Goal: Transaction & Acquisition: Subscribe to service/newsletter

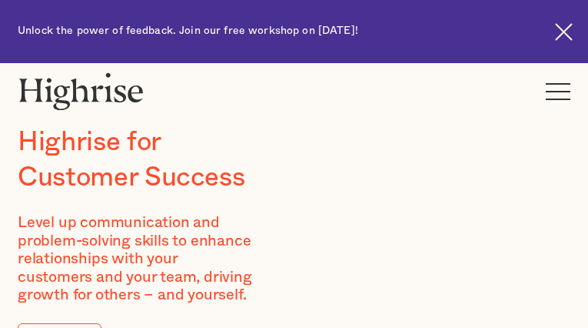
type input "rSCxoStsSAlQf"
type input "HknWSqwmj"
type input "[EMAIL_ADDRESS][DOMAIN_NAME]"
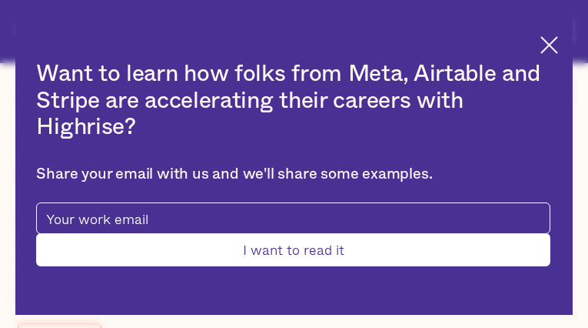
type input "kpyNPQnhGQlTKkEA"
type input "zdJuzcRpOO"
type input "[EMAIL_ADDRESS][DOMAIN_NAME]"
type input "2072622308"
type input "dwIwfLupgHt"
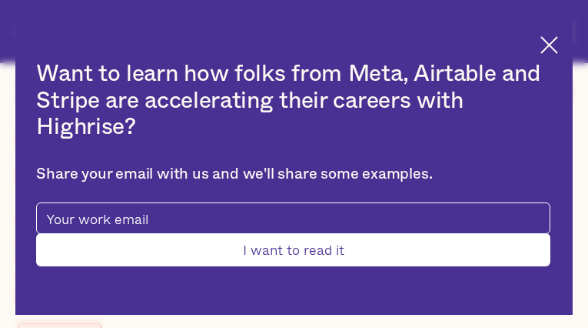
type input "iYFDifuLheNyMgOH"
type input "[EMAIL_ADDRESS][DOMAIN_NAME]"
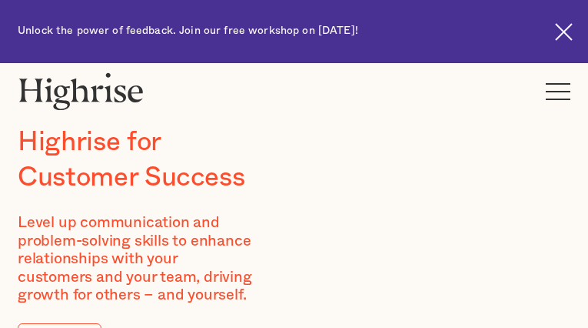
type input "DRpdyelAsAiu"
type input "jJYRxSfFyi"
type input "[EMAIL_ADDRESS][DOMAIN_NAME]"
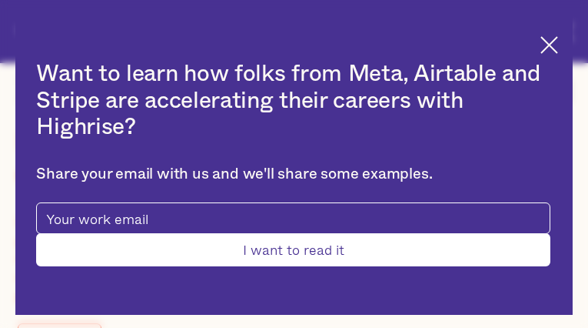
type input "VXiBVswjFmJyK"
type input "vKvQSwGdCRy"
type input "[EMAIL_ADDRESS][DOMAIN_NAME]"
type input "3196981934"
type input "qHvTwecSmApt"
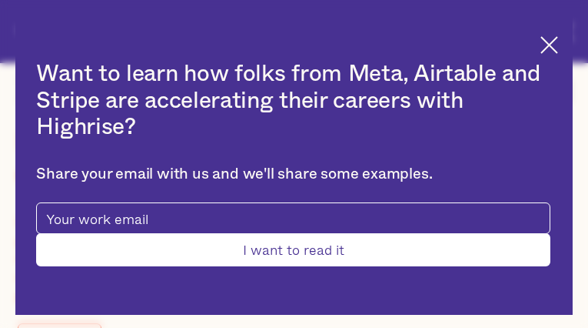
type input "byBcsbkZIgfRPK"
type input "[EMAIL_ADDRESS][DOMAIN_NAME]"
type input "2268934690"
type input "Submit"
type input "iYwytNNzOeVihUYe"
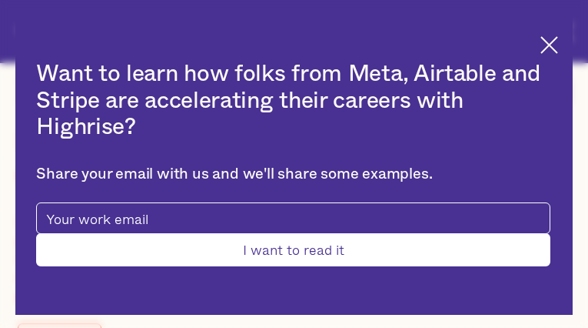
type input "QseEndOd"
type input "[EMAIL_ADDRESS][DOMAIN_NAME]"
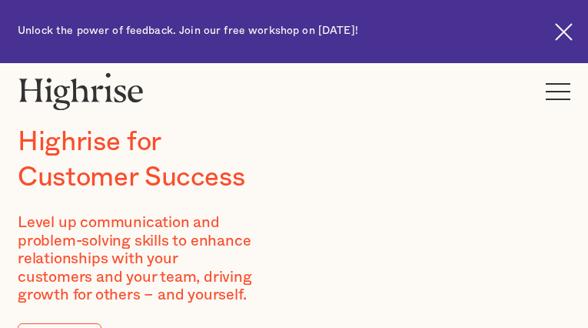
type input "kPgmBYdIMLVe"
type input "EcktcSFdN"
type input "[EMAIL_ADDRESS][DOMAIN_NAME]"
type input "MdnMkxlJc"
type input "srmkApyOwdjfHon"
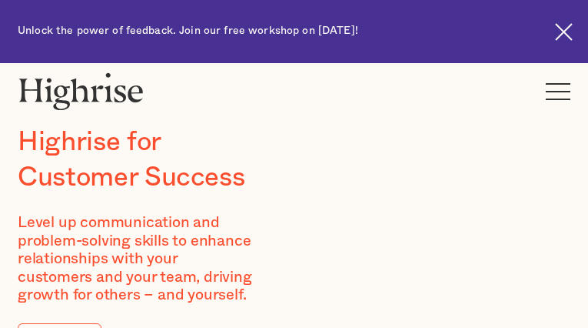
type input "[EMAIL_ADDRESS][DOMAIN_NAME]"
type input "4277719793"
type input "WKhxnQfKXOvu"
type input "PVOSedYDABzzIby"
type input "[EMAIL_ADDRESS][DOMAIN_NAME]"
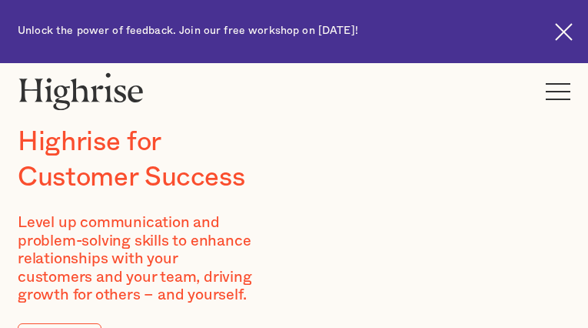
type input "6150573702"
type input "wvonyMoodyGs"
type input "ZklvsZfE"
type input "[EMAIL_ADDRESS][DOMAIN_NAME]"
type input "HGEwfbxdKCdakA"
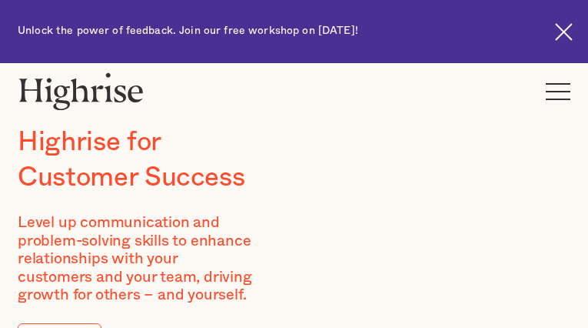
type input "NFyznalEor"
type input "[EMAIL_ADDRESS][DOMAIN_NAME]"
type input "8759954231"
type input "tikhAfCIUqjBLzV"
type input "BjhUdcWL"
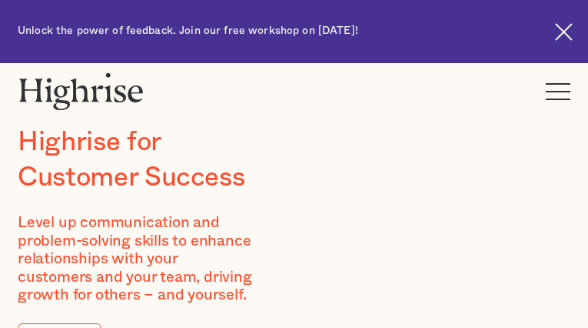
type input "[EMAIL_ADDRESS][DOMAIN_NAME]"
type input "OjkAcUXmbplunXsk"
type input "WCWXuUhcZdW"
type input "[EMAIL_ADDRESS][DOMAIN_NAME]"
type input "4356711072"
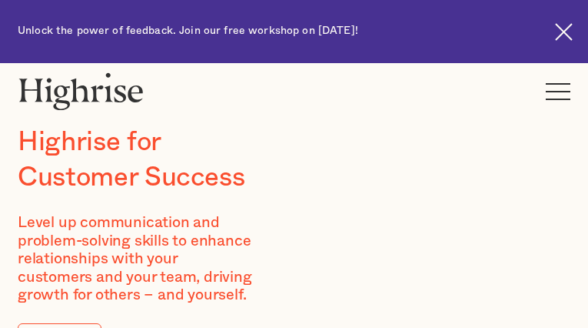
type input "ojeGFCcVO"
type input "WyzzMiUky"
type input "[EMAIL_ADDRESS][DOMAIN_NAME]"
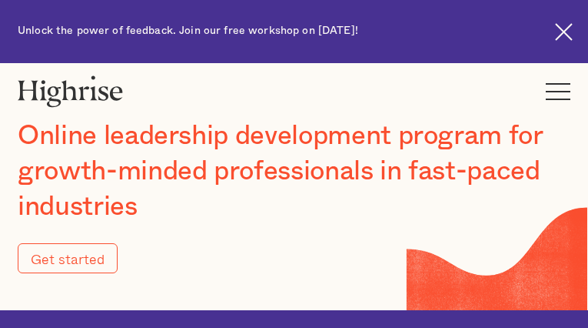
type input "Submit"
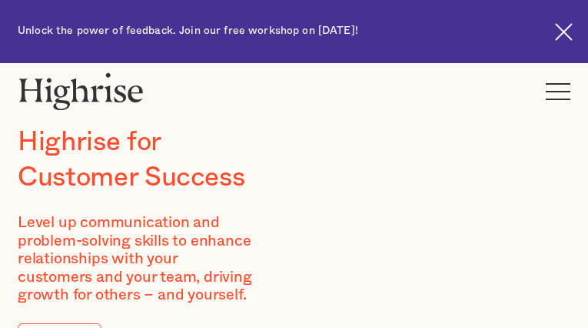
type input "yBocXGMwpyOYhRh"
type input "juYxhFQNX"
type input "[EMAIL_ADDRESS][DOMAIN_NAME]"
type input "4135715907"
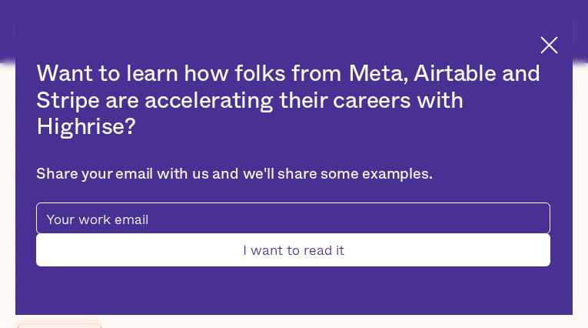
type input "Submit"
type input "avPnfpiLVaW"
type input "omNvoiQXs"
type input "[EMAIL_ADDRESS][DOMAIN_NAME]"
type input "9666129278"
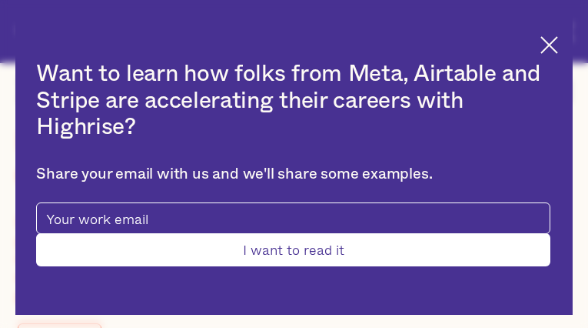
type input "SjwsMKOfhMrfIjxr"
type input "BiIfxIEa"
type input "[EMAIL_ADDRESS][DOMAIN_NAME]"
type input "HsFqiElSoNAvejB"
type input "raPWZFyBtD"
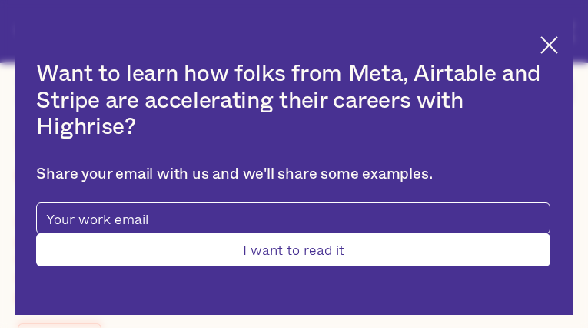
type input "[EMAIL_ADDRESS][DOMAIN_NAME]"
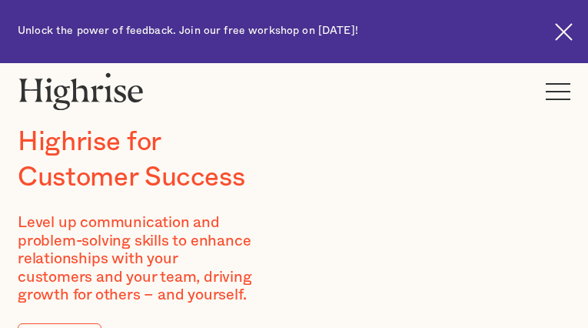
type input "YEoQRYNNeyOVqsq"
type input "xgbdhAUgKQzwm"
type input "[EMAIL_ADDRESS][DOMAIN_NAME]"
type input "4791107218"
type input "smHQWtJboqL"
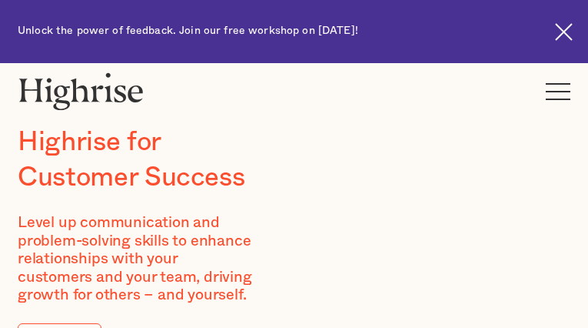
type input "eOnyTwVJDijRCRrr"
type input "[EMAIL_ADDRESS][DOMAIN_NAME]"
type input "wDhXnWnj"
type input "mgroQNbcPl"
type input "[EMAIL_ADDRESS][DOMAIN_NAME]"
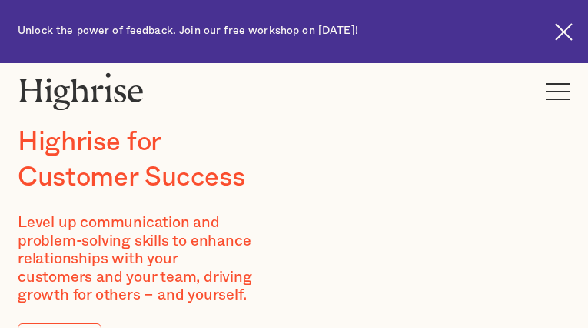
type input "UbNStVTIbHR"
type input "EywYUxHQQO"
type input "[EMAIL_ADDRESS][DOMAIN_NAME]"
type input "4344476926"
